Goal: Information Seeking & Learning: Understand process/instructions

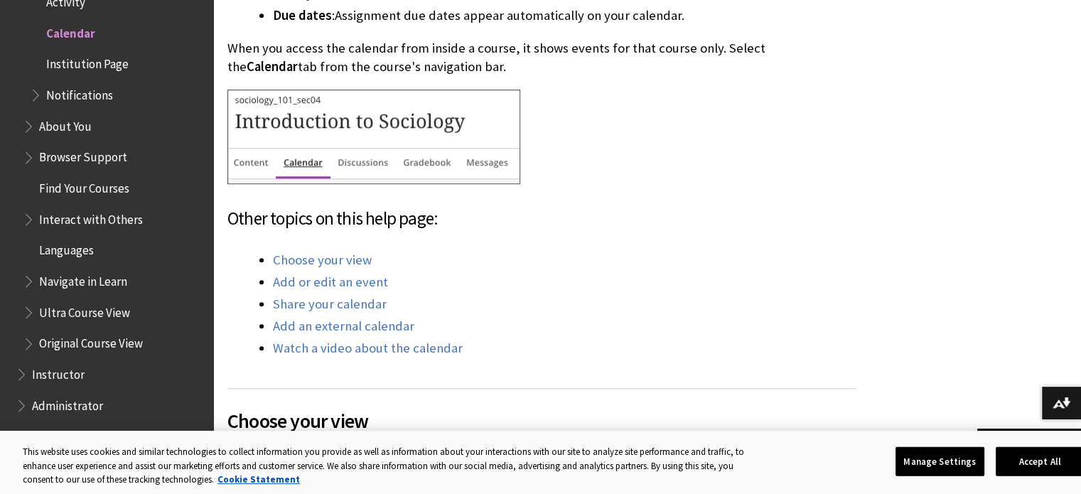
scroll to position [891, 0]
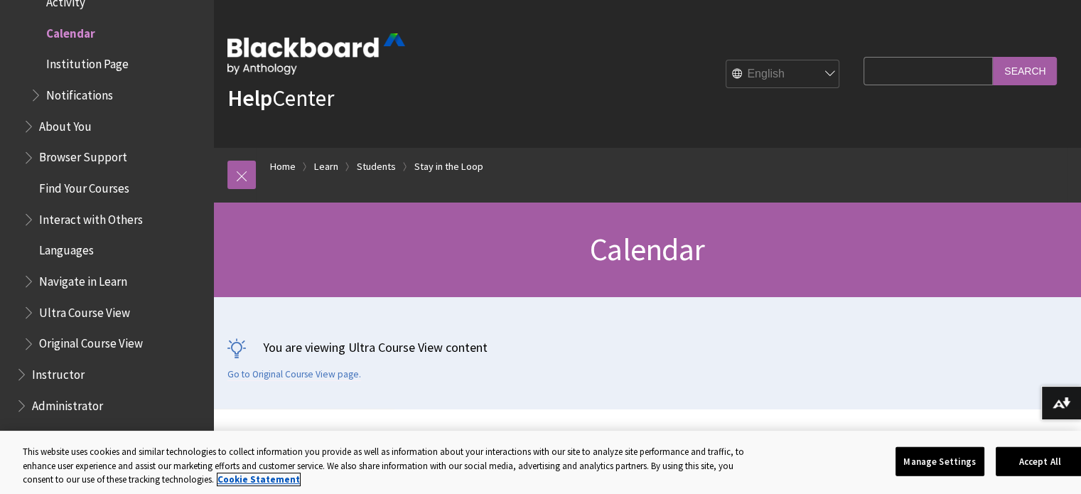
scroll to position [17, 0]
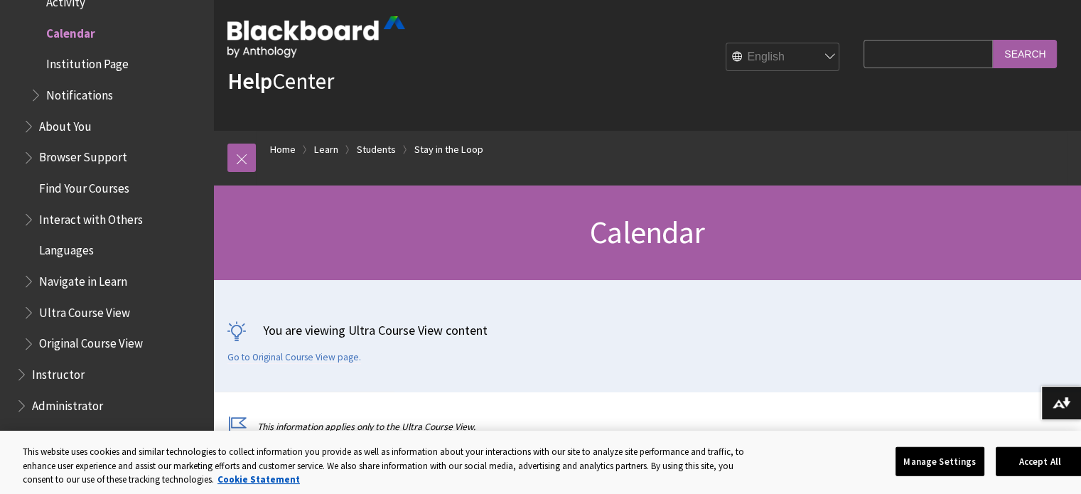
click at [111, 187] on span "Find Your Courses" at bounding box center [84, 185] width 90 height 19
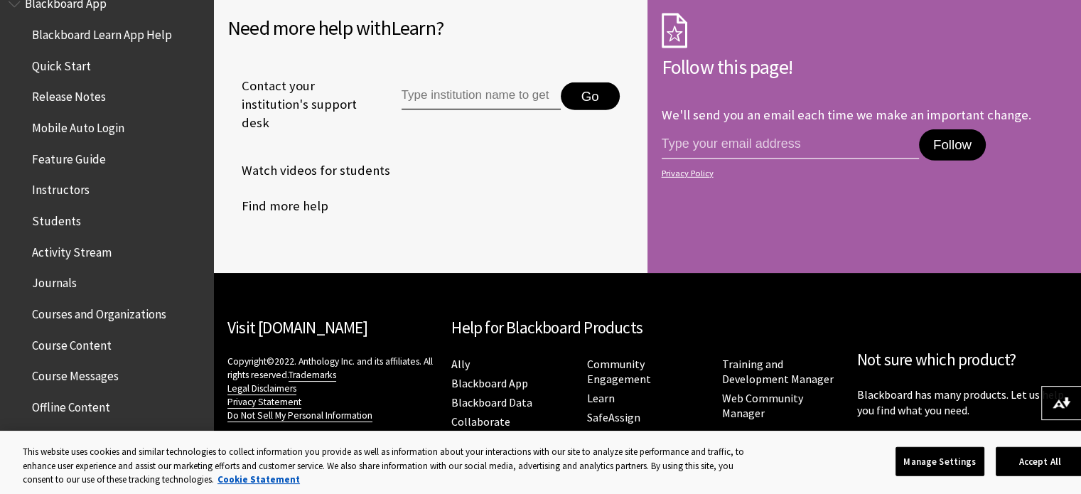
scroll to position [4451, 0]
